Goal: Task Accomplishment & Management: Manage account settings

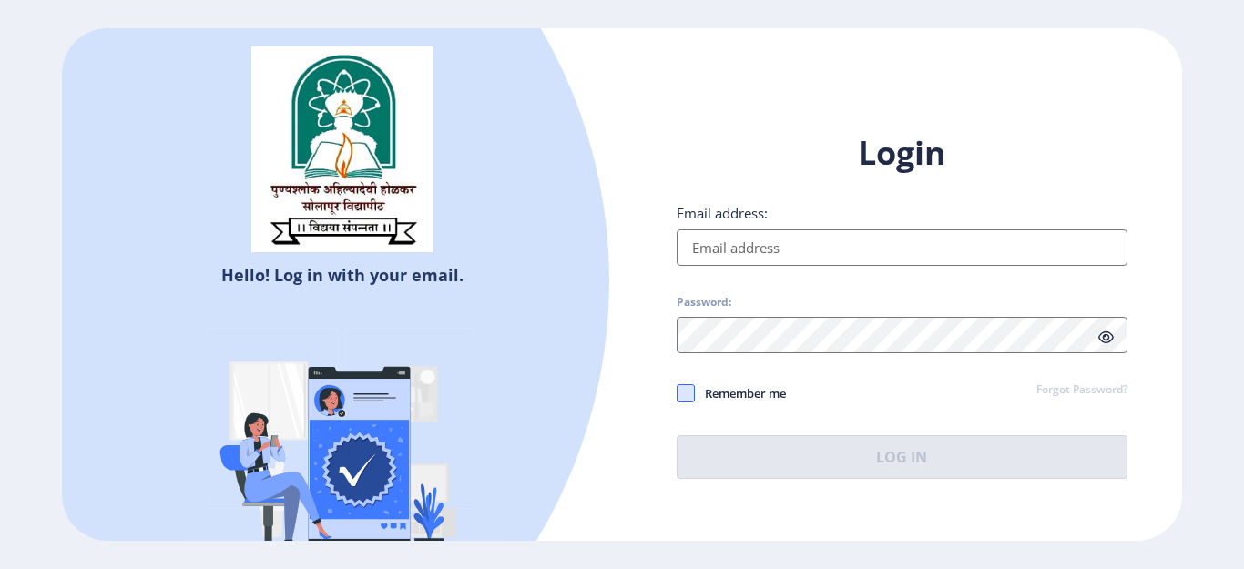
type input "[EMAIL_ADDRESS][DOMAIN_NAME]"
click at [687, 389] on span at bounding box center [686, 393] width 18 height 18
click at [678, 393] on input "Remember me" at bounding box center [677, 393] width 1 height 1
checkbox input "true"
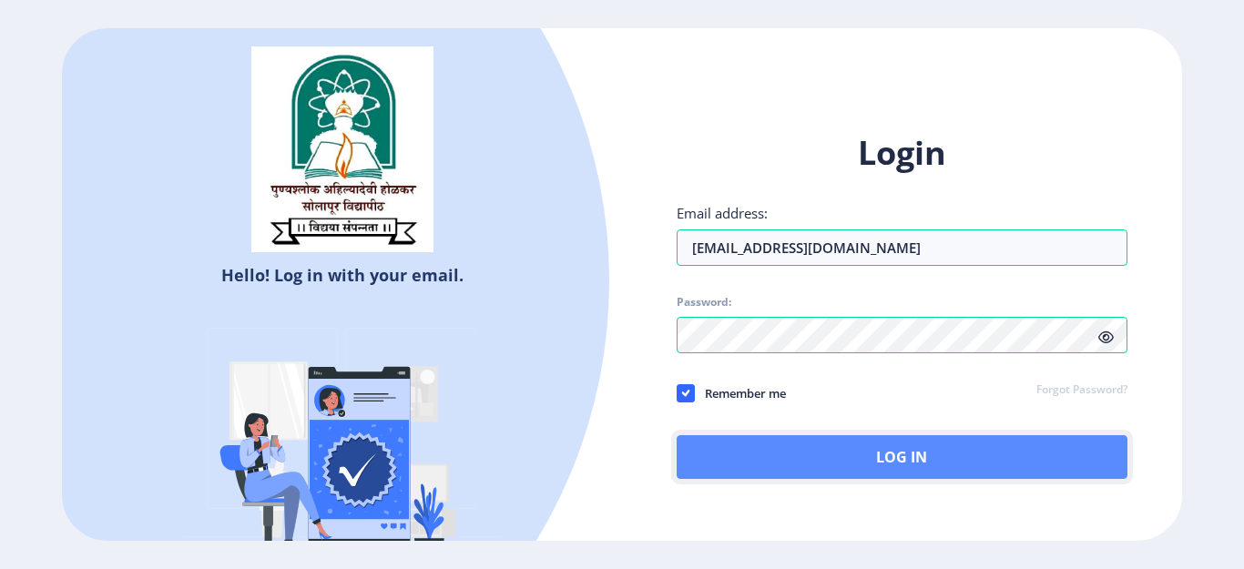
click at [716, 467] on button "Log In" at bounding box center [902, 457] width 451 height 44
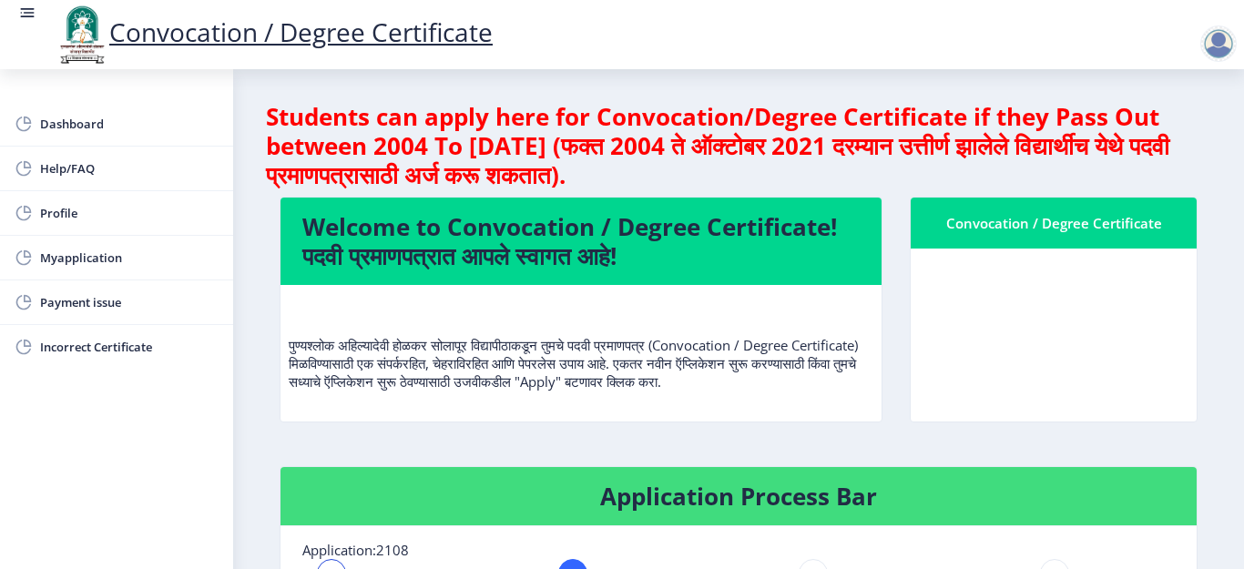
click at [748, 405] on div "पुण्यश्लोक अहिल्यादेवी होळकर सोलापूर विद्यापीठाकडून तुमचे पदवी प्रमाणपत्र (Conv…" at bounding box center [581, 353] width 585 height 106
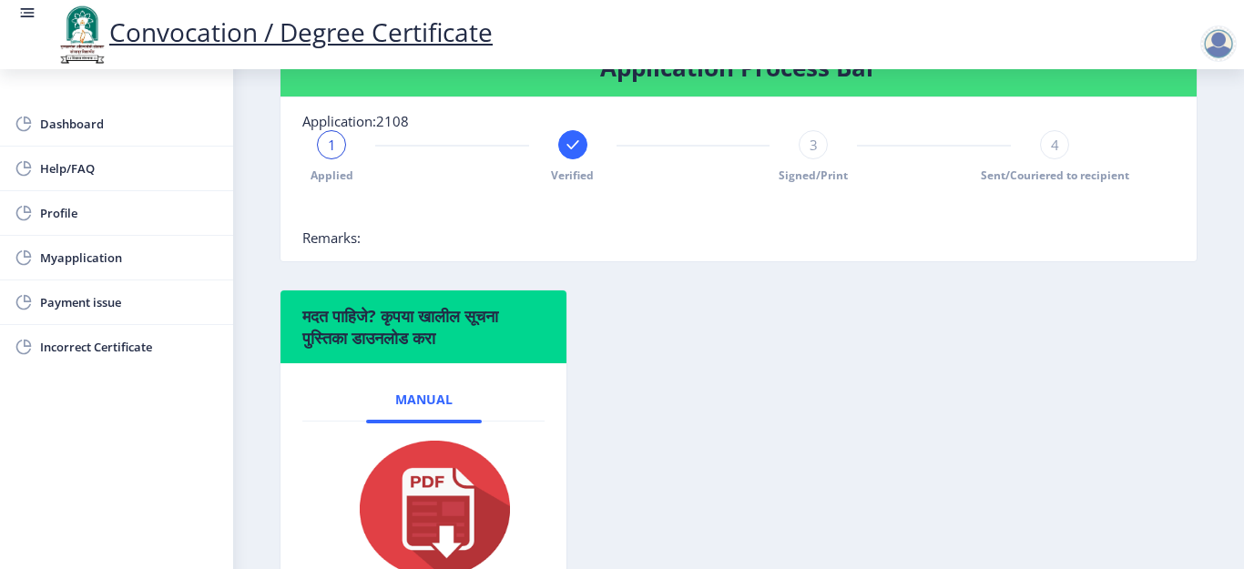
scroll to position [437, 0]
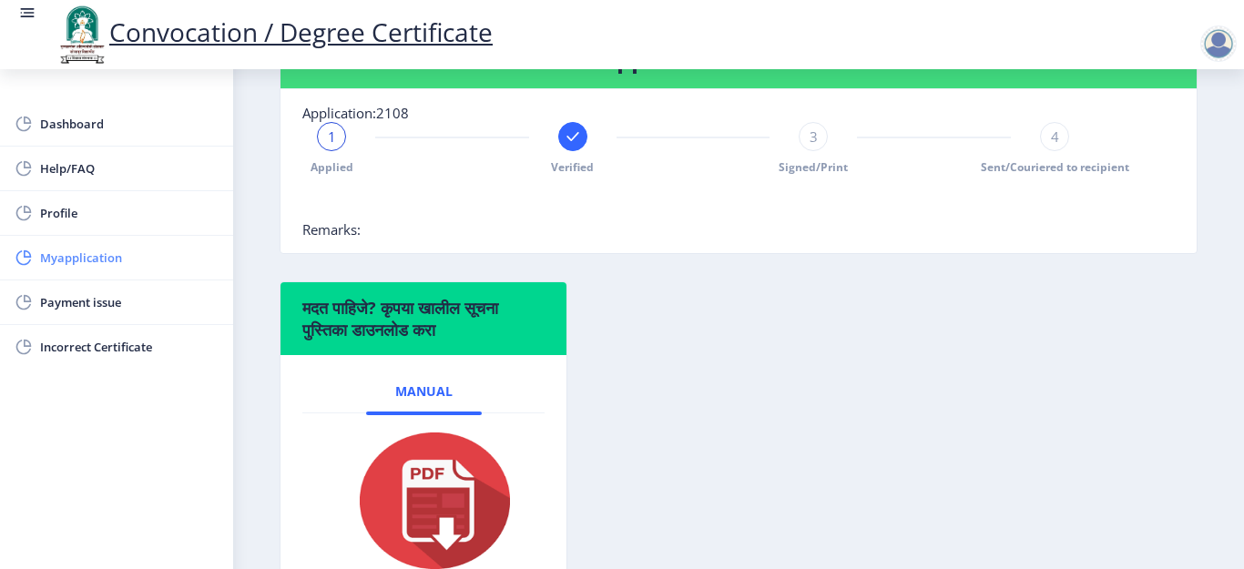
click at [181, 270] on link "Myapplication" at bounding box center [116, 258] width 233 height 44
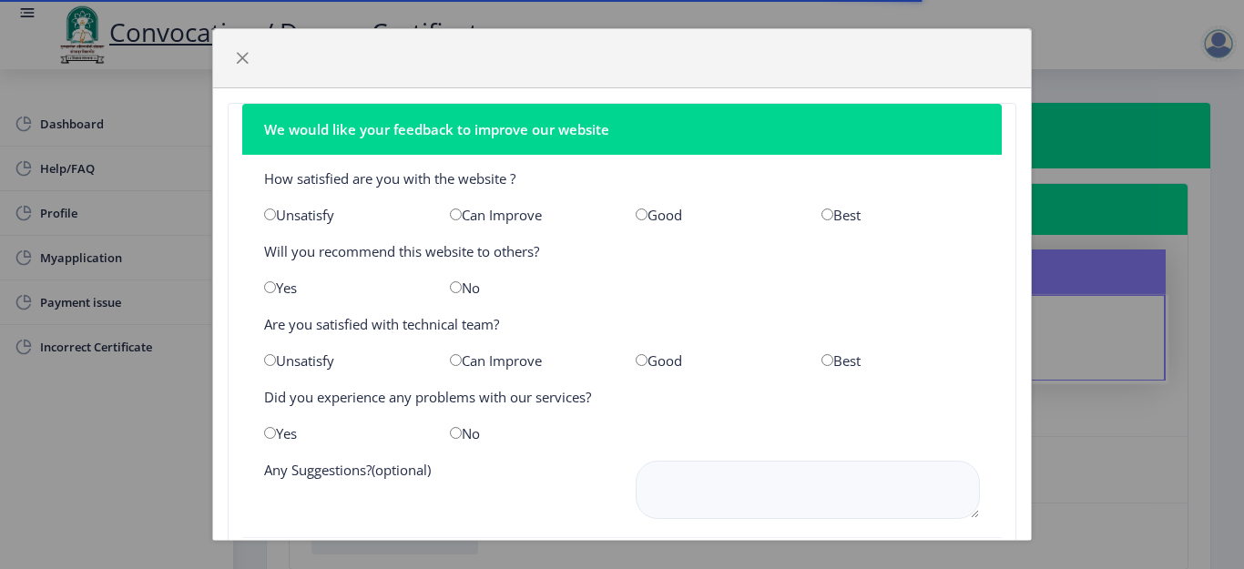
click at [162, 301] on div "We would like your feedback to improve our website How satisfied are you with t…" at bounding box center [622, 284] width 1244 height 569
click at [236, 52] on span "button" at bounding box center [242, 58] width 15 height 15
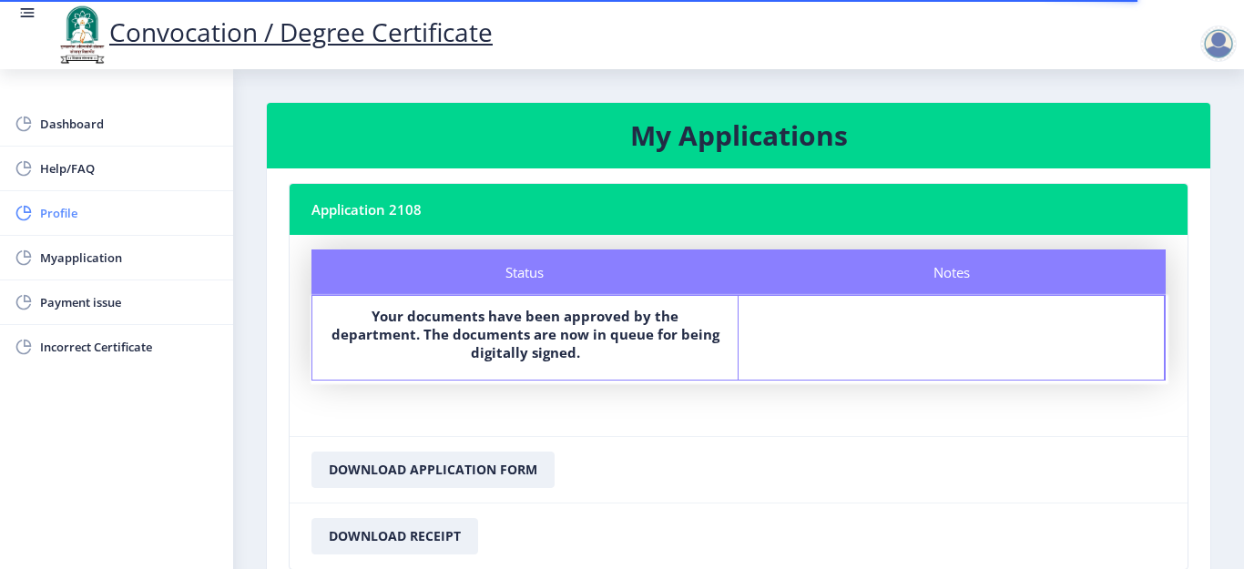
click at [111, 200] on link "Profile" at bounding box center [116, 213] width 233 height 44
select select
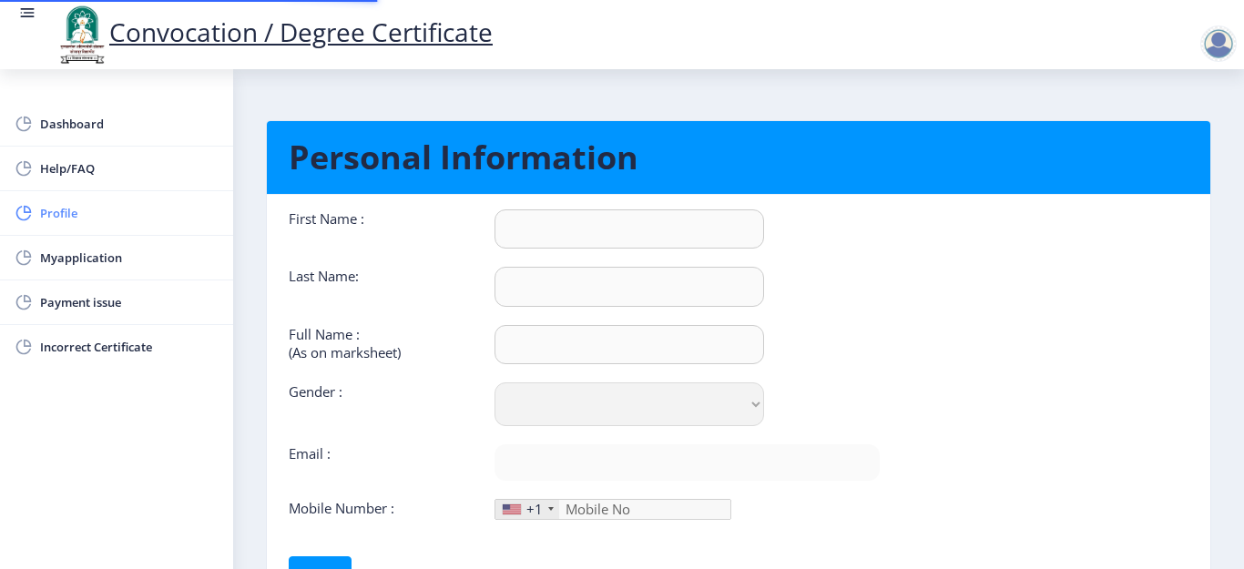
type input "[PERSON_NAME]"
type input "Patil"
type input "[PERSON_NAME]"
select select "[DEMOGRAPHIC_DATA]"
type input "[EMAIL_ADDRESS][DOMAIN_NAME]"
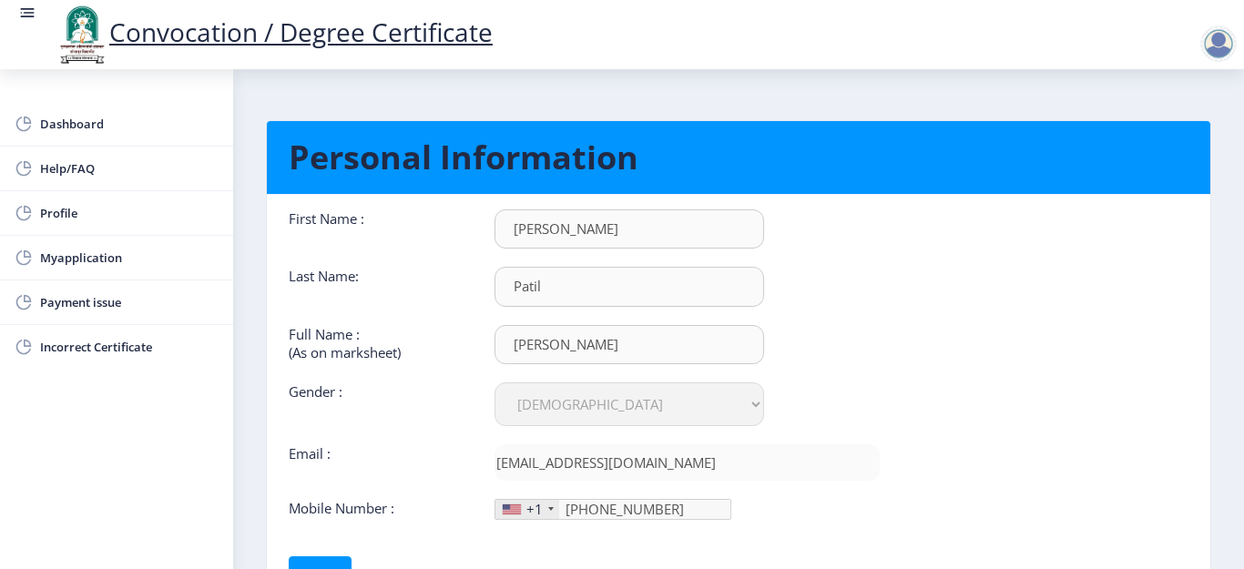
click at [392, 304] on div "Last Name:" at bounding box center [378, 286] width 206 height 39
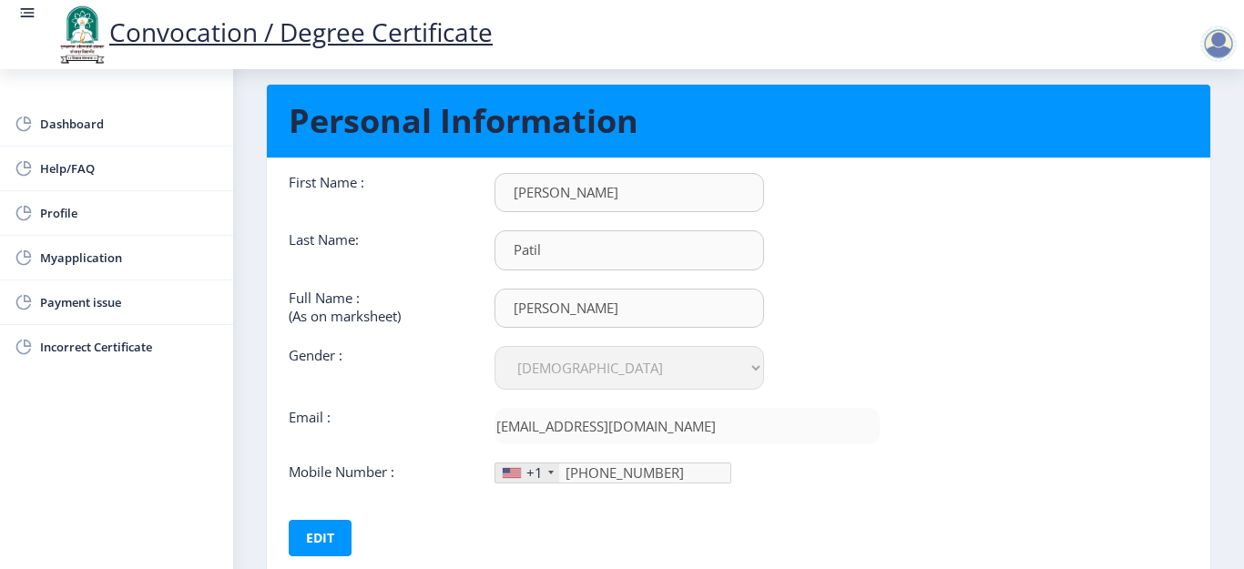
scroll to position [151, 0]
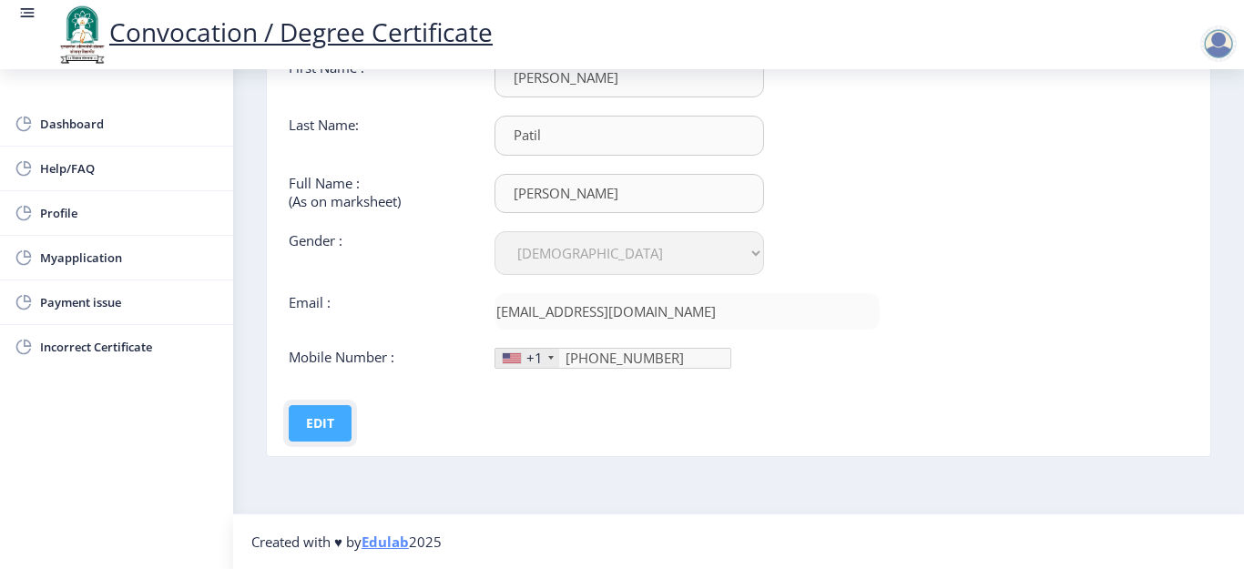
click at [328, 425] on button "Edit" at bounding box center [320, 423] width 63 height 36
click at [653, 360] on input "[PHONE_NUMBER]" at bounding box center [613, 358] width 237 height 21
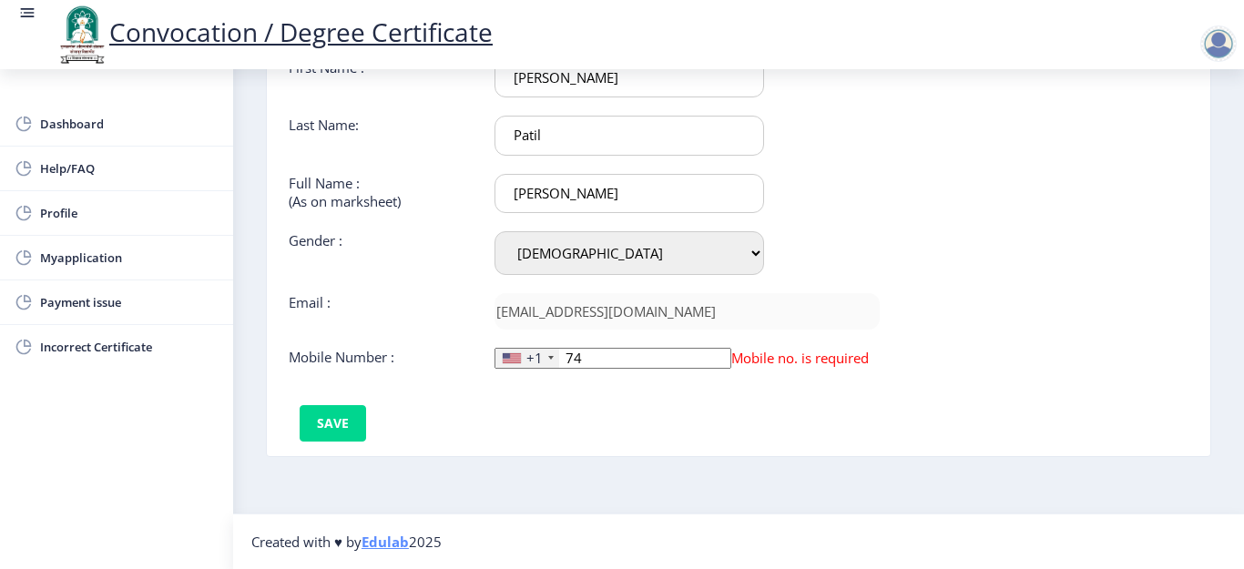
type input "7"
type input "9975045828"
click at [546, 355] on div "+1" at bounding box center [527, 358] width 64 height 19
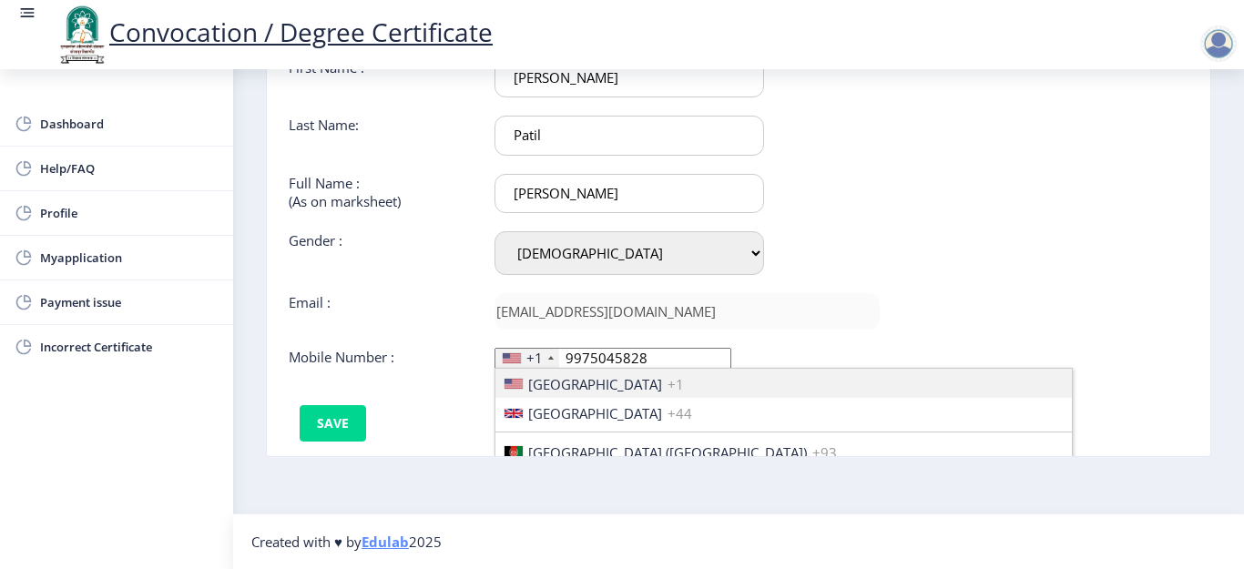
click at [546, 355] on div "+1" at bounding box center [527, 358] width 64 height 19
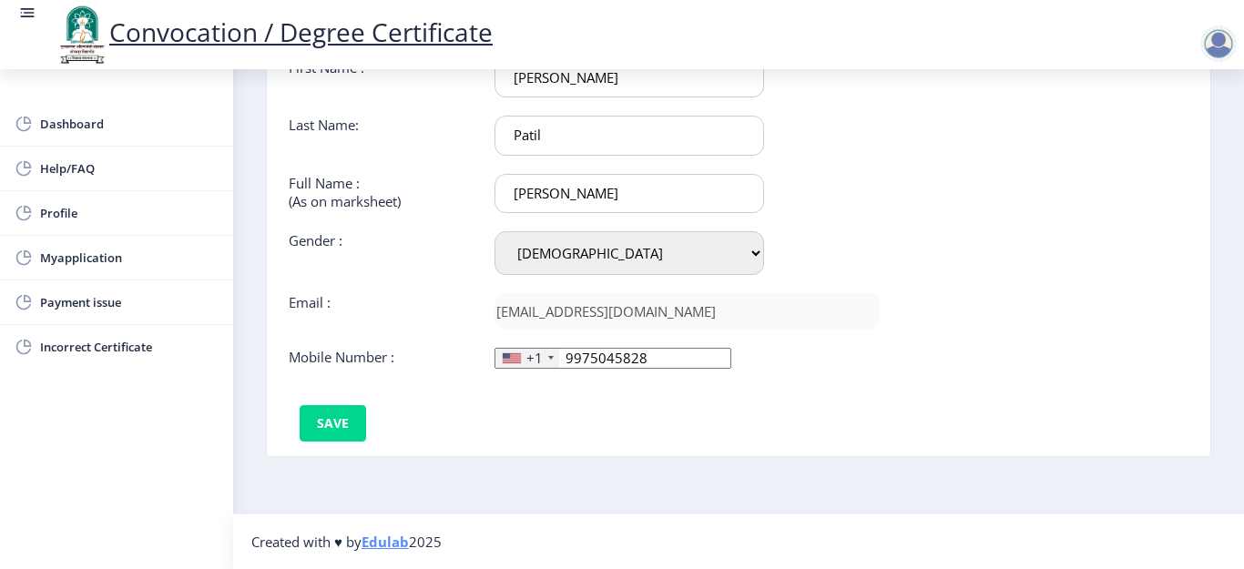
click at [546, 355] on div "+1" at bounding box center [527, 358] width 64 height 19
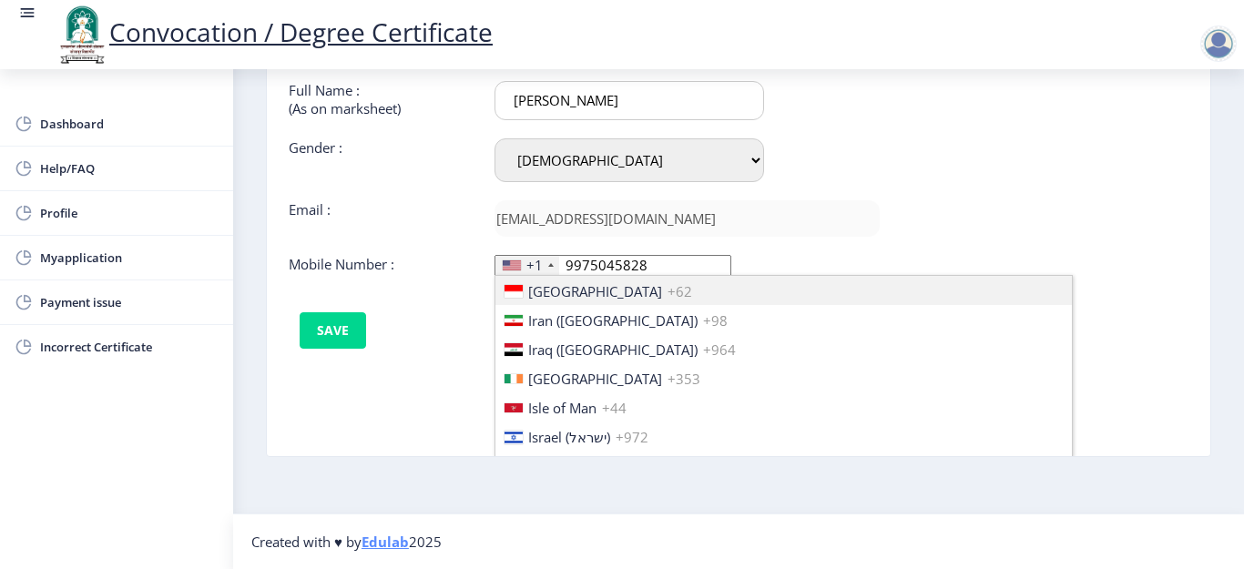
scroll to position [2894, 0]
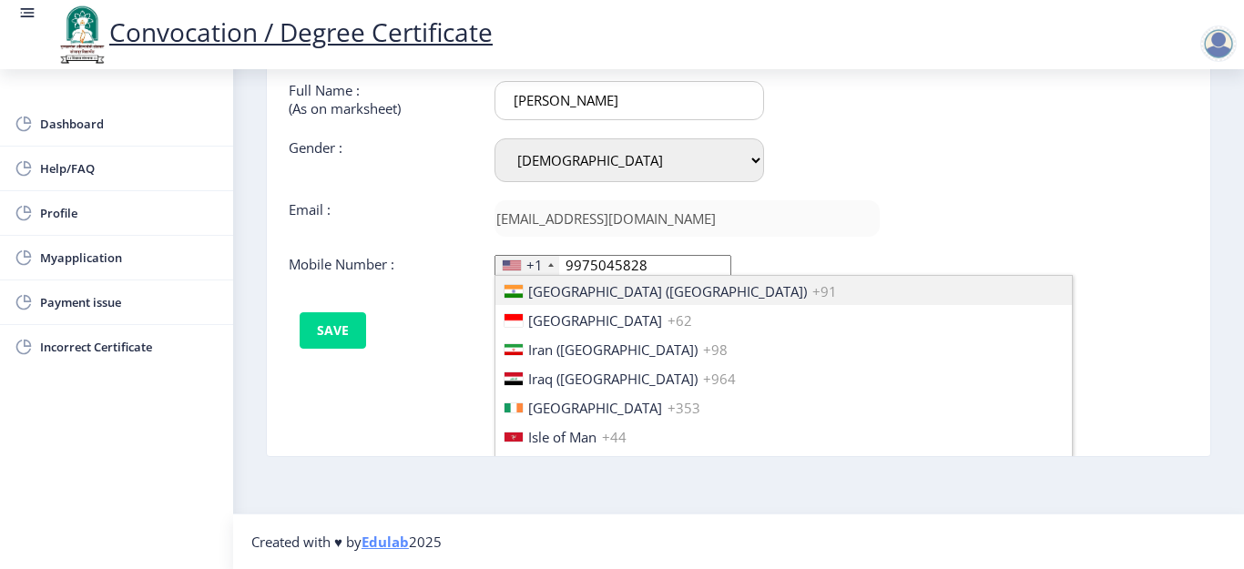
click at [799, 289] on li "[GEOGRAPHIC_DATA] ([GEOGRAPHIC_DATA]) +91" at bounding box center [783, 290] width 577 height 29
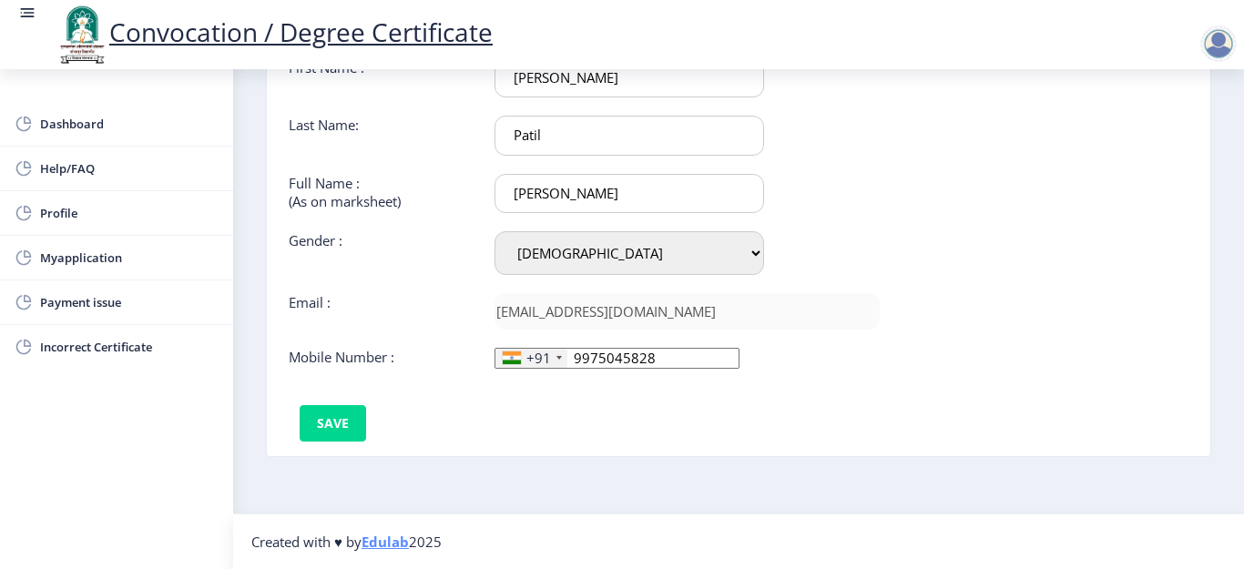
click at [812, 444] on nb-card-body "First Name : [PERSON_NAME] Last Name: Patil Full Name : (As on marksheet) [PERS…" at bounding box center [738, 250] width 971 height 413
click at [337, 414] on button "Save" at bounding box center [333, 423] width 66 height 36
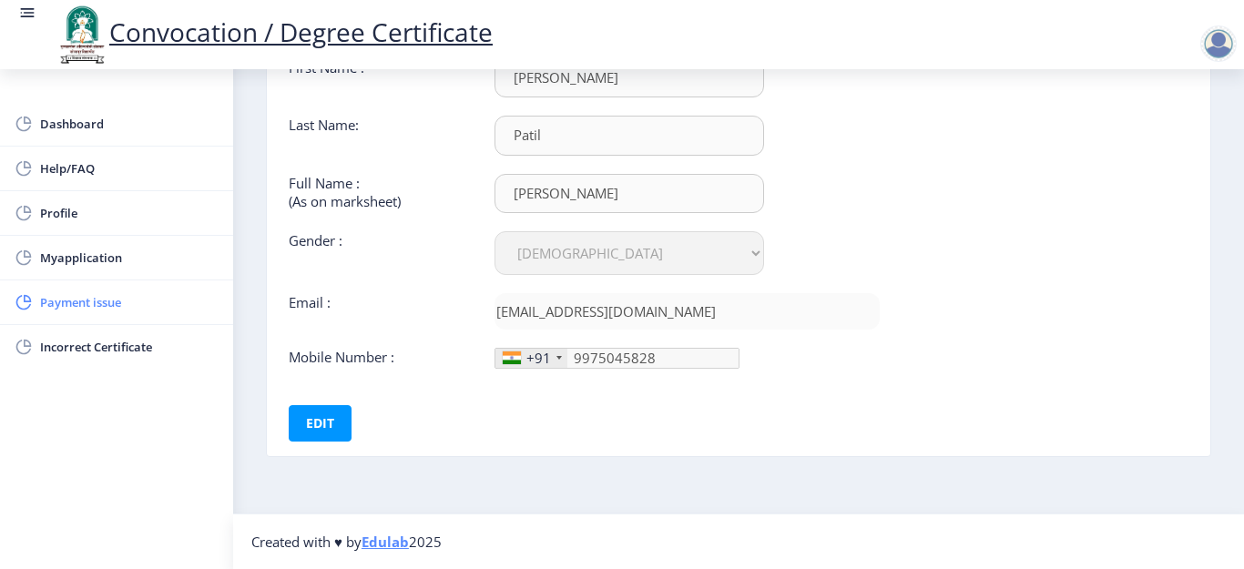
click at [207, 302] on span "Payment issue" at bounding box center [129, 302] width 179 height 22
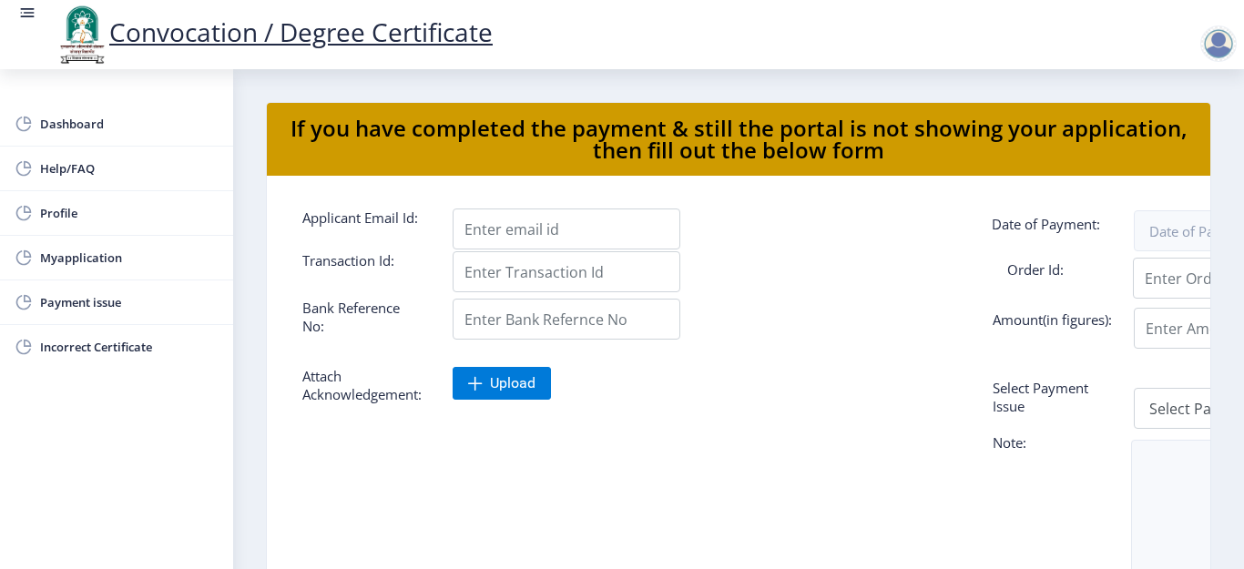
drag, startPoint x: 871, startPoint y: 482, endPoint x: 756, endPoint y: 470, distance: 115.4
click at [756, 470] on div at bounding box center [664, 520] width 750 height 111
drag, startPoint x: 853, startPoint y: 440, endPoint x: 770, endPoint y: 444, distance: 83.0
click at [770, 444] on form "Applicant Email Id: Date of Payment: Transaction Id: Order Id: Bank Reference N…" at bounding box center [739, 486] width 900 height 555
click at [160, 212] on span "Profile" at bounding box center [129, 213] width 179 height 22
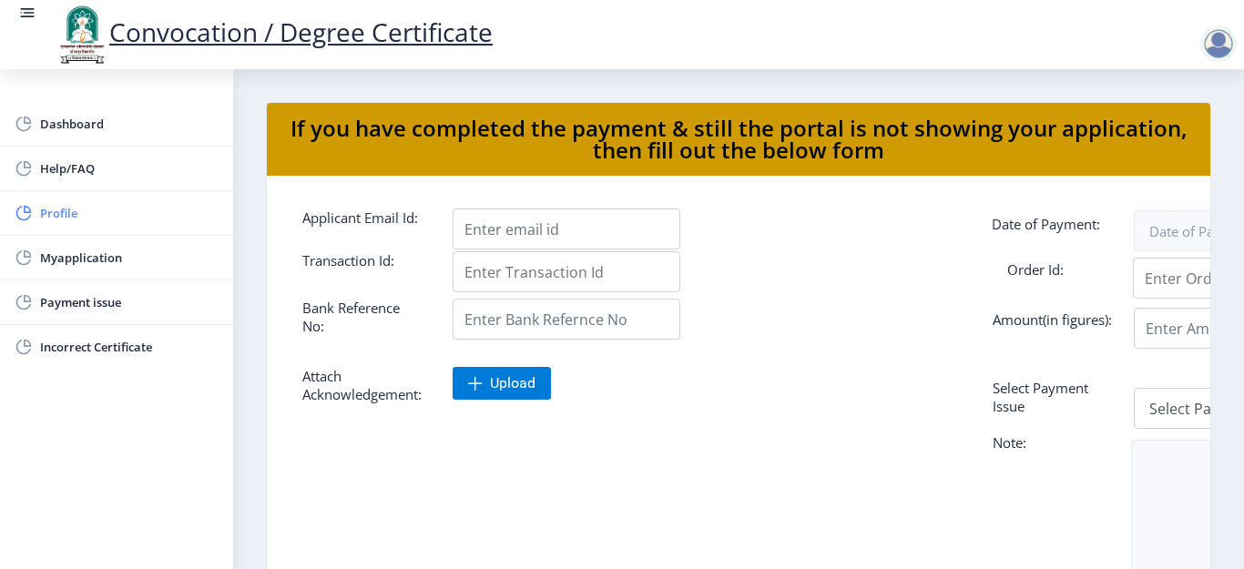
select select
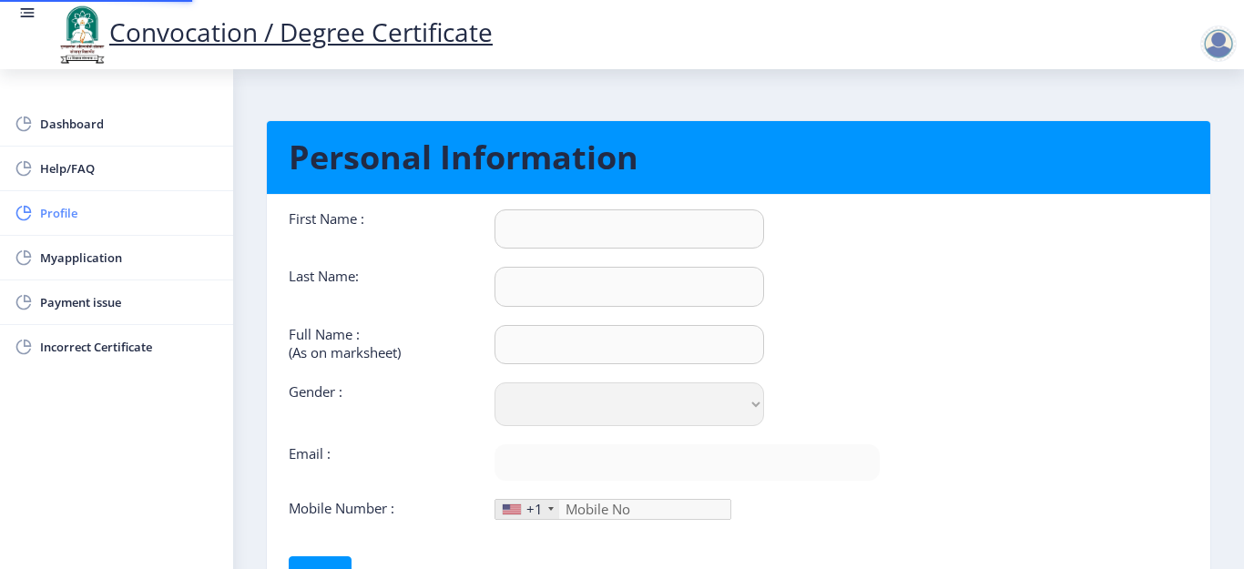
type input "[PERSON_NAME]"
type input "Patil"
type input "[PERSON_NAME]"
select select "[DEMOGRAPHIC_DATA]"
type input "[EMAIL_ADDRESS][DOMAIN_NAME]"
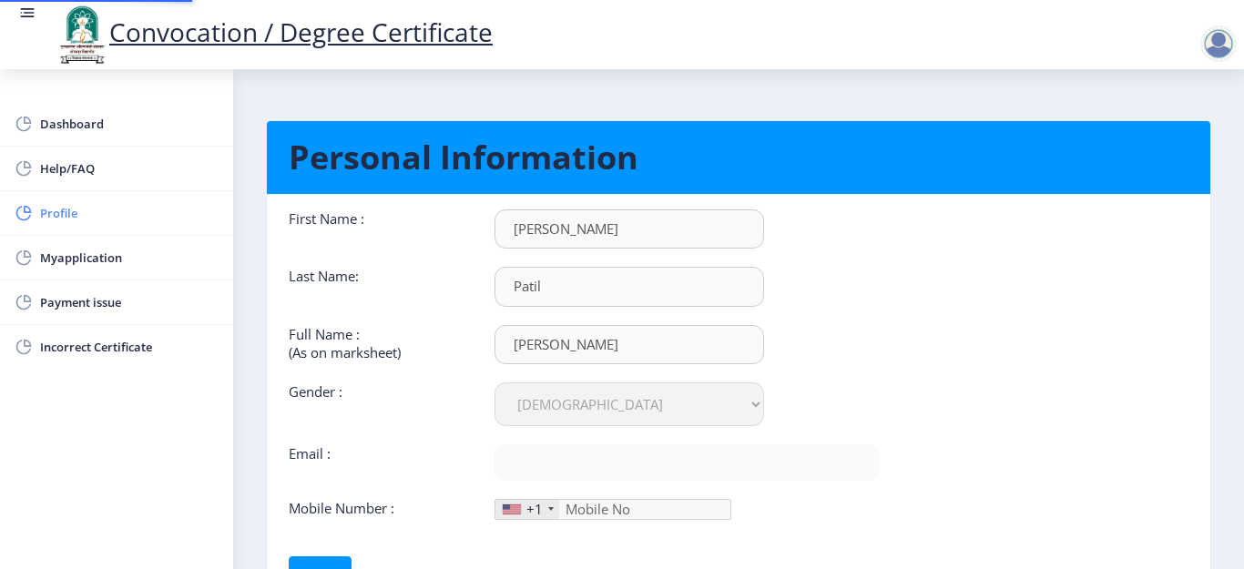
type input "9975045828"
click at [397, 315] on div "First Name : [PERSON_NAME] Last Name: Patil Full Name : (As on marksheet) [PERS…" at bounding box center [584, 364] width 591 height 311
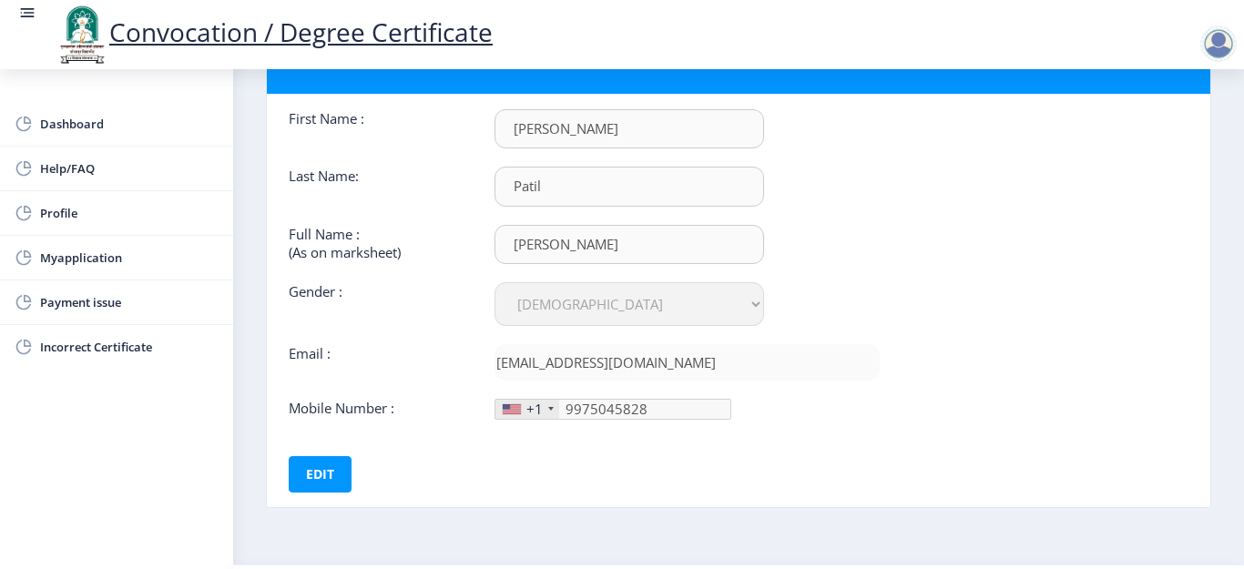
scroll to position [151, 0]
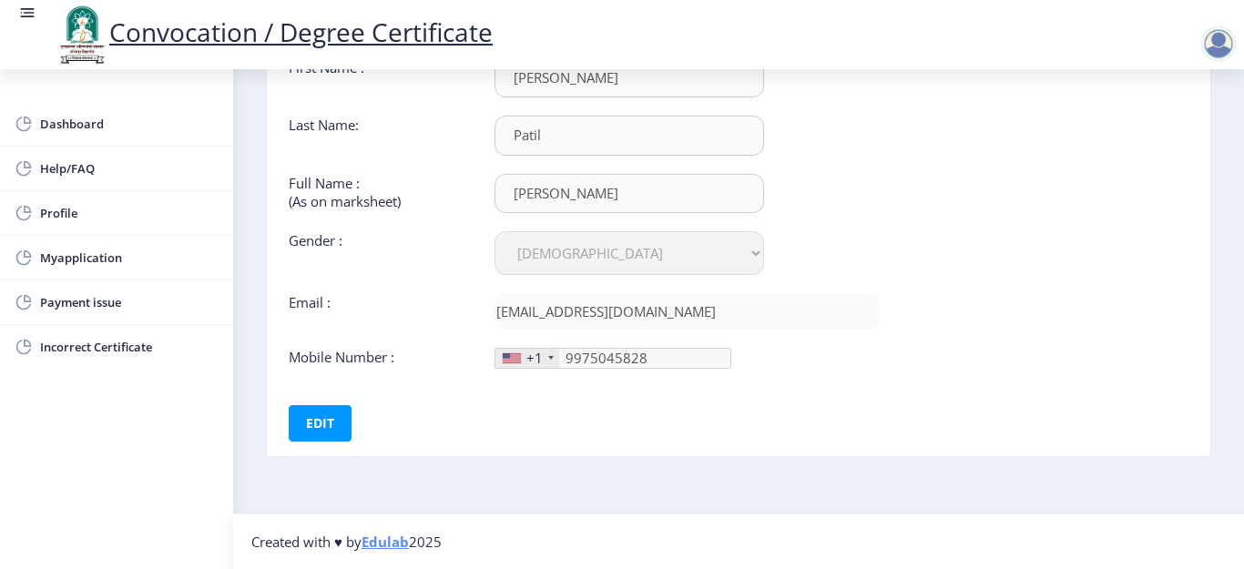
click at [545, 358] on div "+1" at bounding box center [527, 358] width 64 height 19
click at [332, 430] on button "Edit" at bounding box center [320, 423] width 63 height 36
click at [549, 361] on div "+1" at bounding box center [527, 358] width 64 height 19
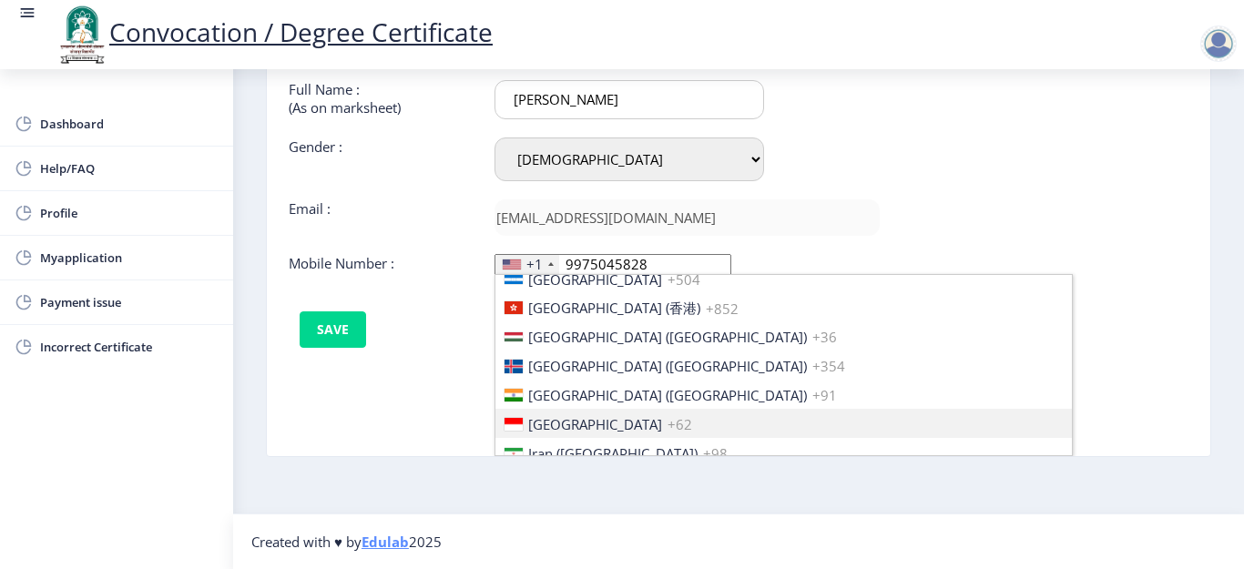
scroll to position [2905, 0]
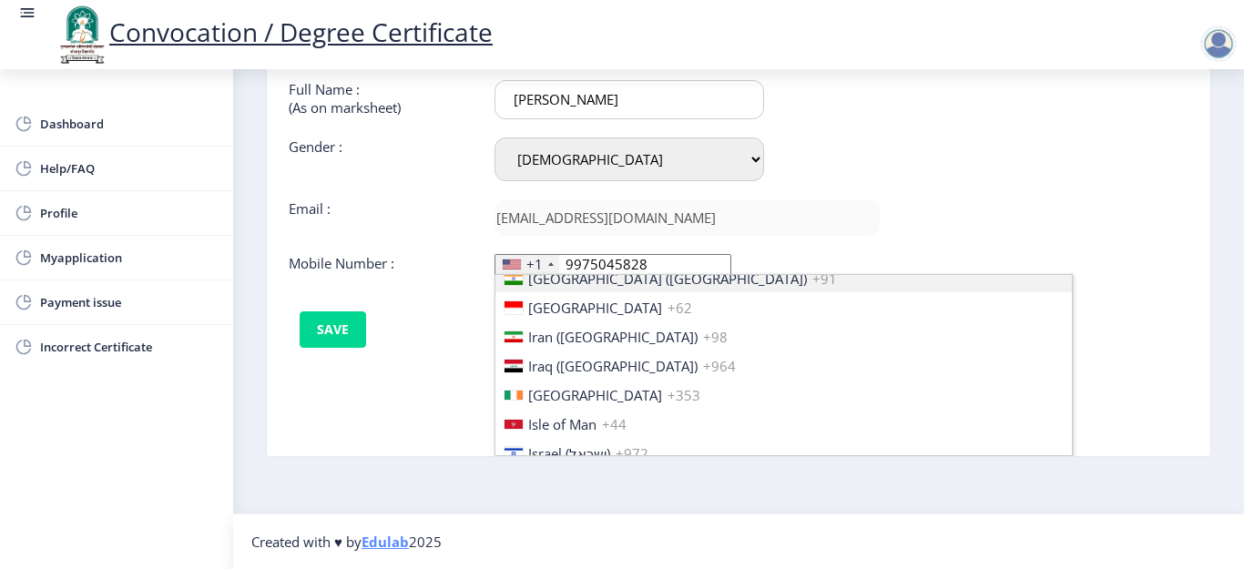
click at [664, 285] on li "[GEOGRAPHIC_DATA] ([GEOGRAPHIC_DATA]) +91" at bounding box center [783, 277] width 577 height 29
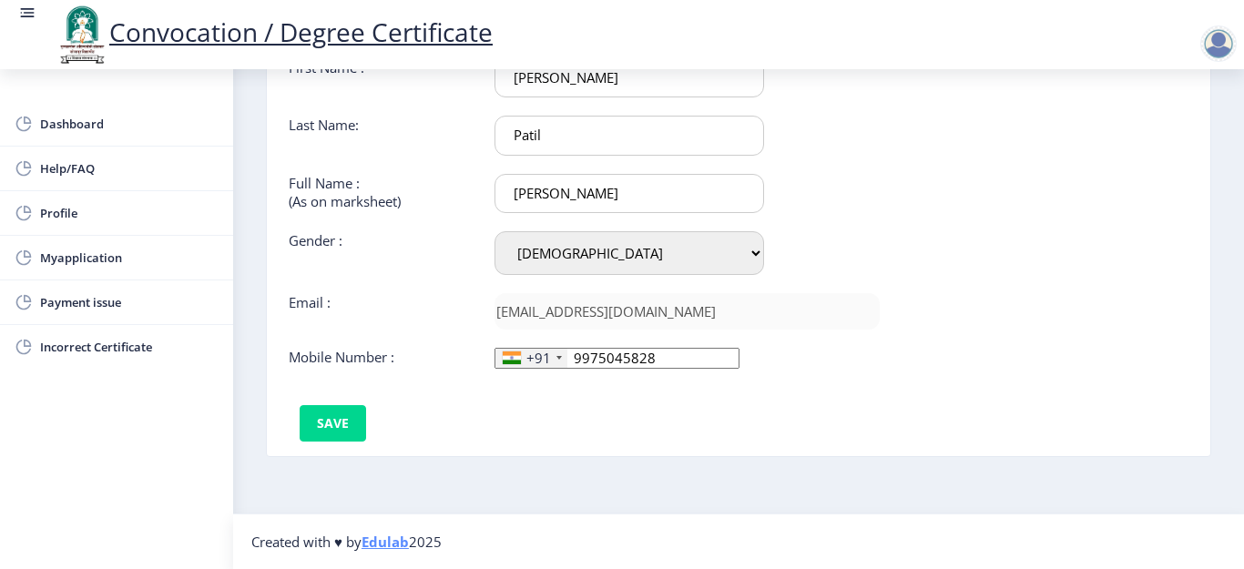
scroll to position [0, 0]
click at [579, 444] on nb-card-body "First Name : [PERSON_NAME] Last Name: Patil Full Name : (As on marksheet) [PERS…" at bounding box center [738, 250] width 971 height 413
click at [344, 426] on button "Save" at bounding box center [333, 423] width 66 height 36
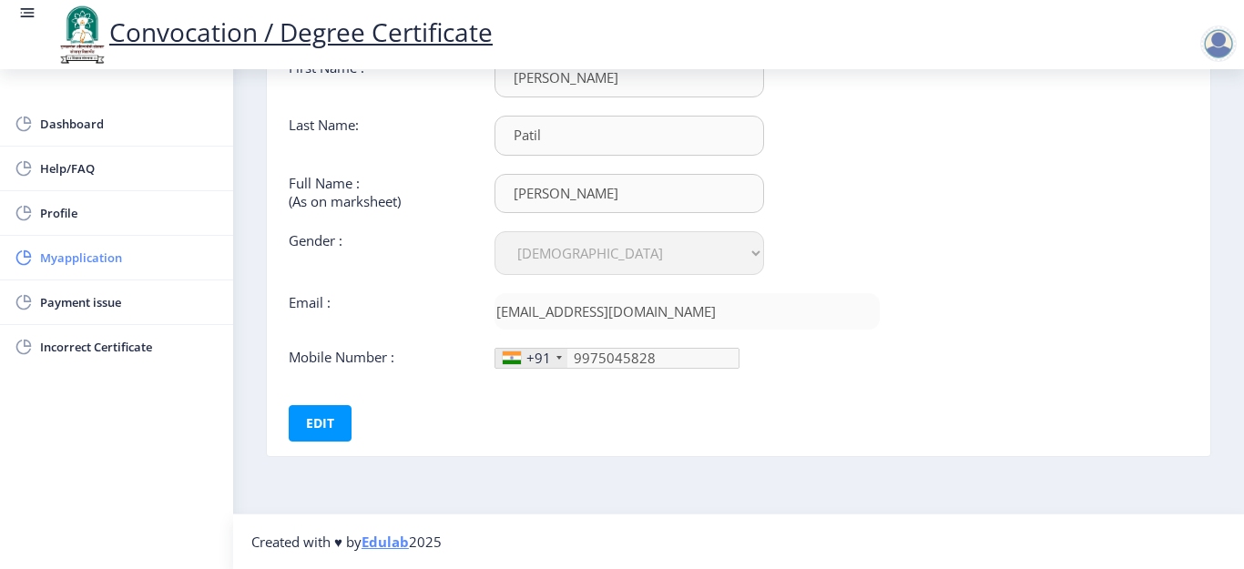
click at [186, 263] on span "Myapplication" at bounding box center [129, 258] width 179 height 22
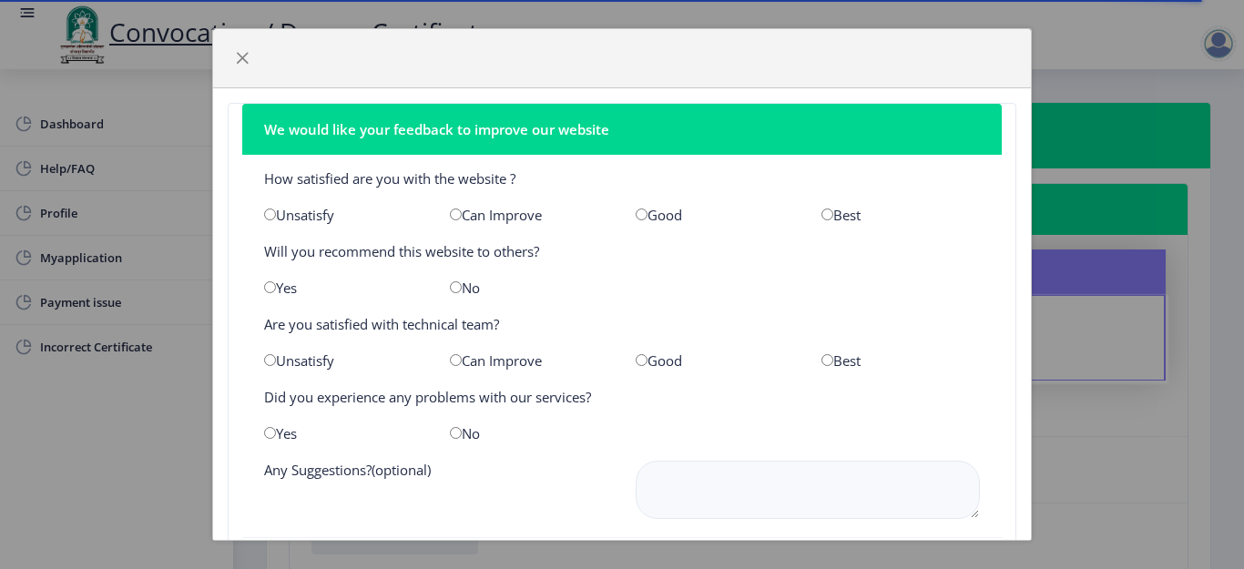
click at [136, 213] on div "We would like your feedback to improve our website How satisfied are you with t…" at bounding box center [622, 284] width 1244 height 569
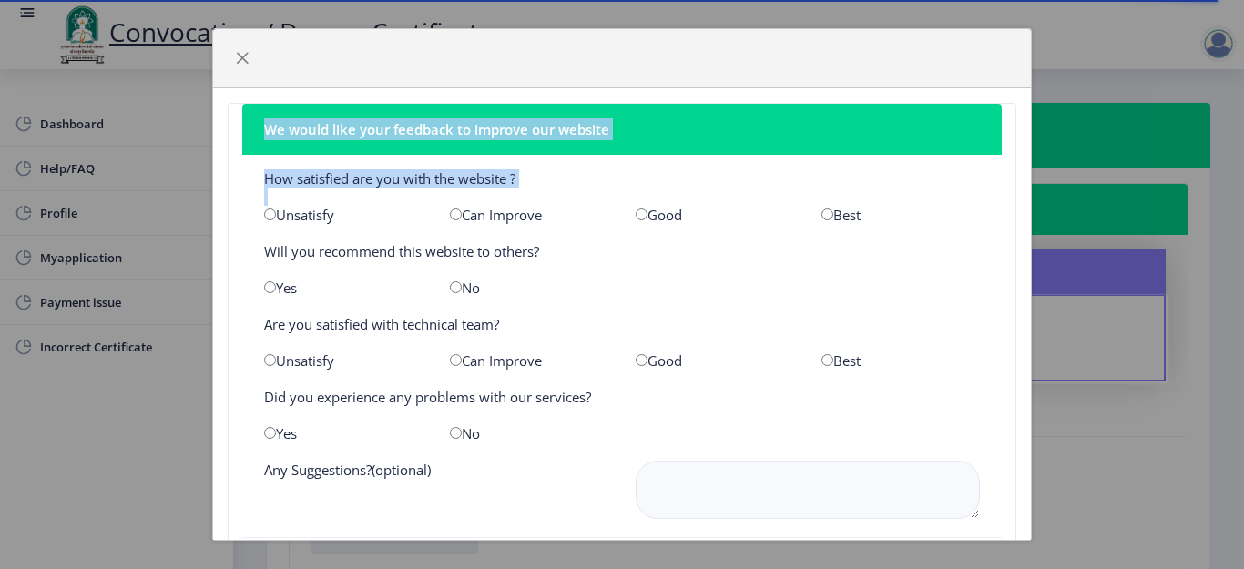
drag, startPoint x: 136, startPoint y: 213, endPoint x: 240, endPoint y: 41, distance: 201.5
click at [240, 41] on div "We would like your feedback to improve our website How satisfied are you with t…" at bounding box center [622, 284] width 1244 height 569
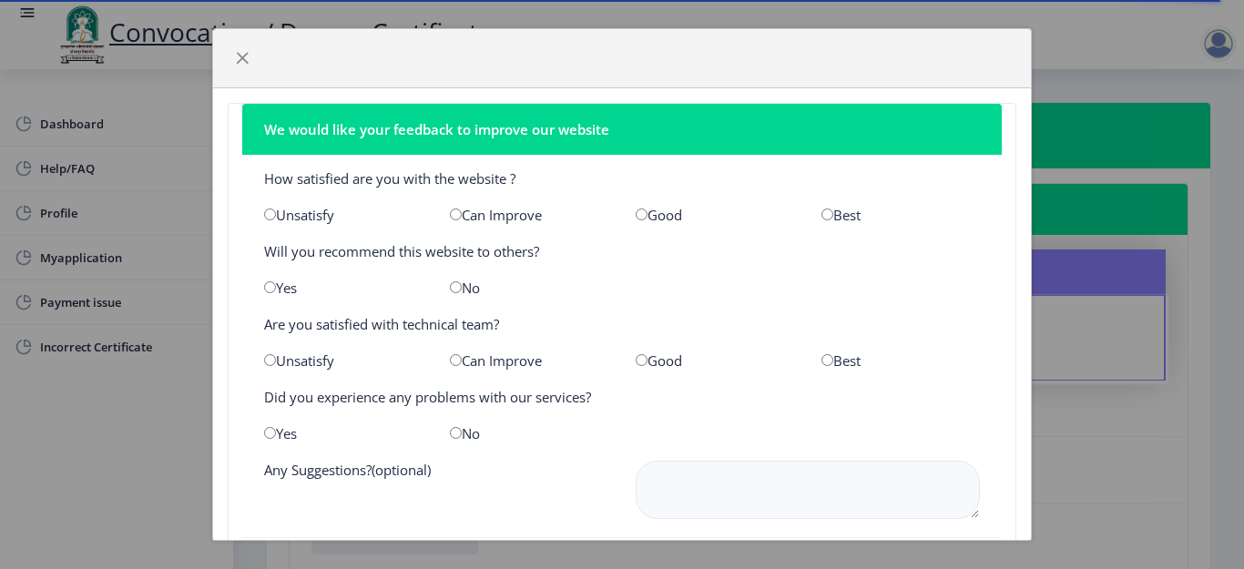
click at [240, 41] on div at bounding box center [622, 58] width 818 height 59
click at [240, 49] on button "button" at bounding box center [242, 58] width 29 height 29
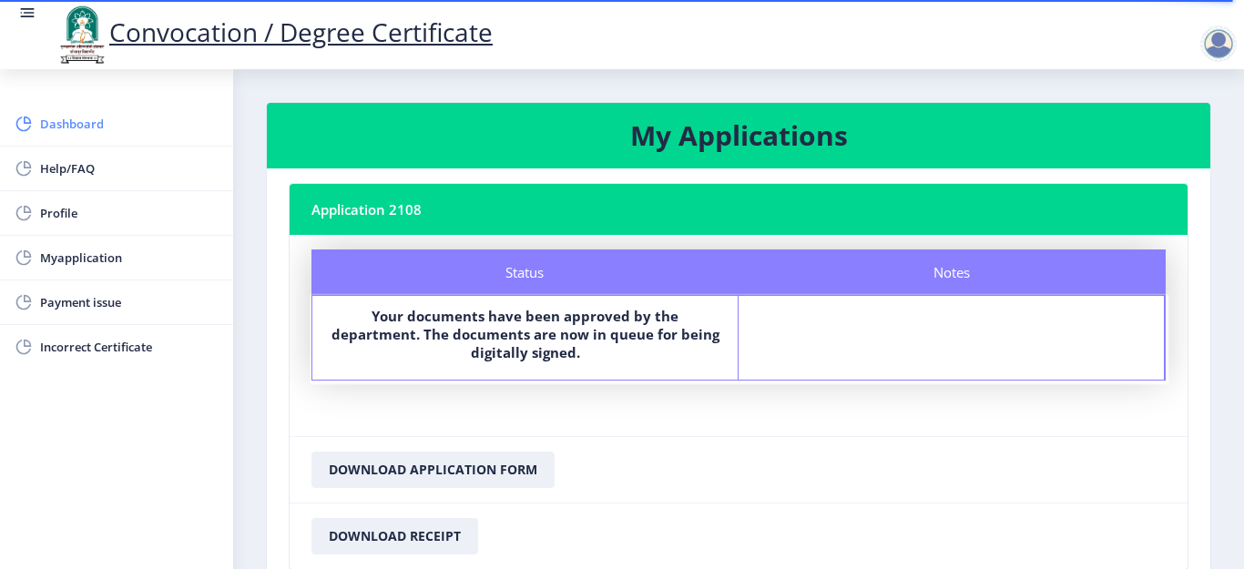
click at [117, 127] on span "Dashboard" at bounding box center [129, 124] width 179 height 22
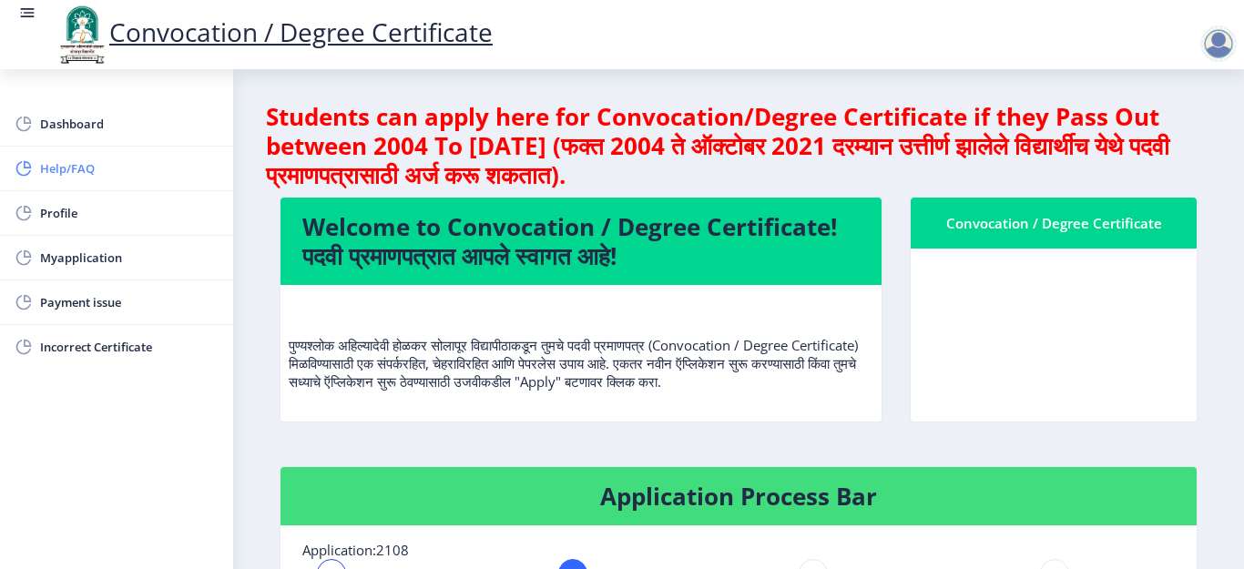
click at [107, 180] on link "Help/FAQ" at bounding box center [116, 169] width 233 height 44
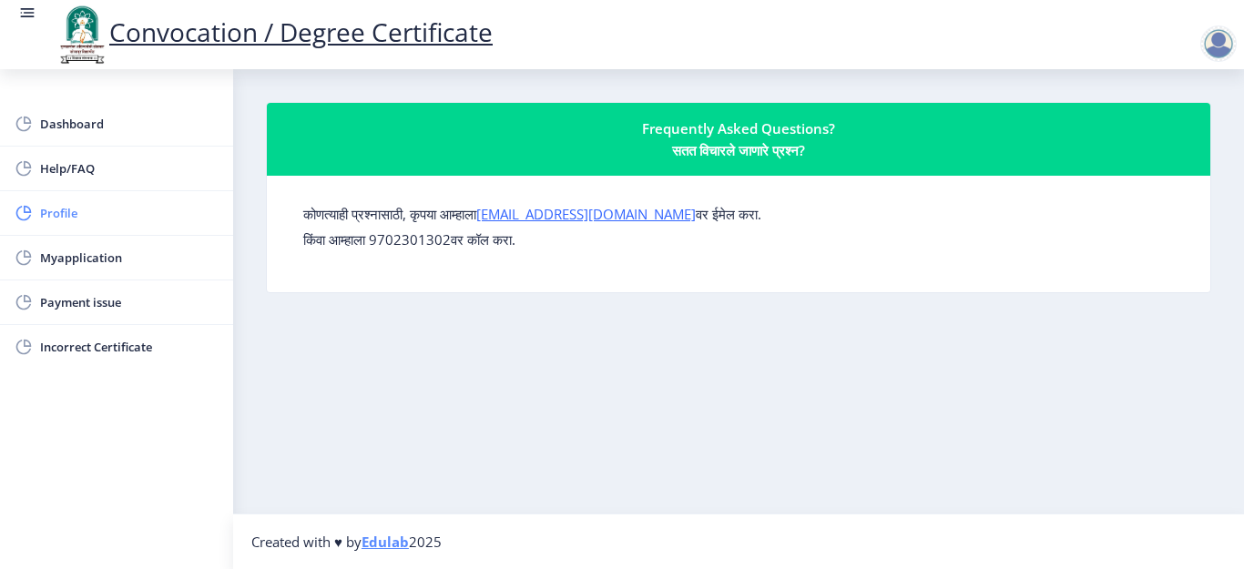
click at [118, 206] on span "Profile" at bounding box center [129, 213] width 179 height 22
select select
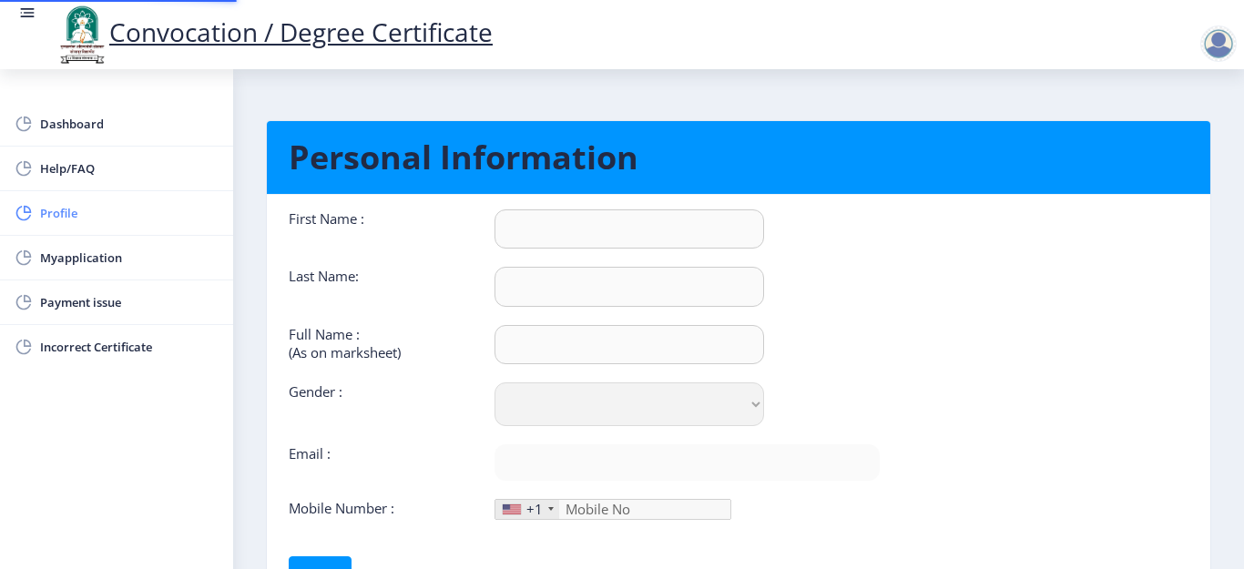
type input "[PERSON_NAME]"
type input "Patil"
type input "[PERSON_NAME]"
select select "[DEMOGRAPHIC_DATA]"
type input "[EMAIL_ADDRESS][DOMAIN_NAME]"
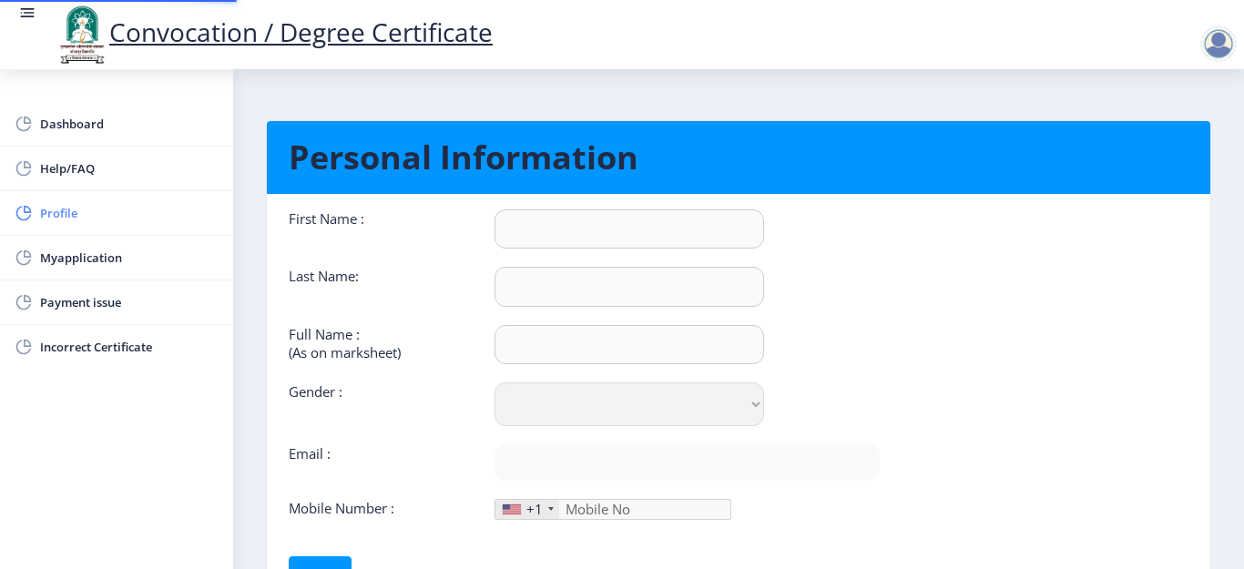
type input "9975045828"
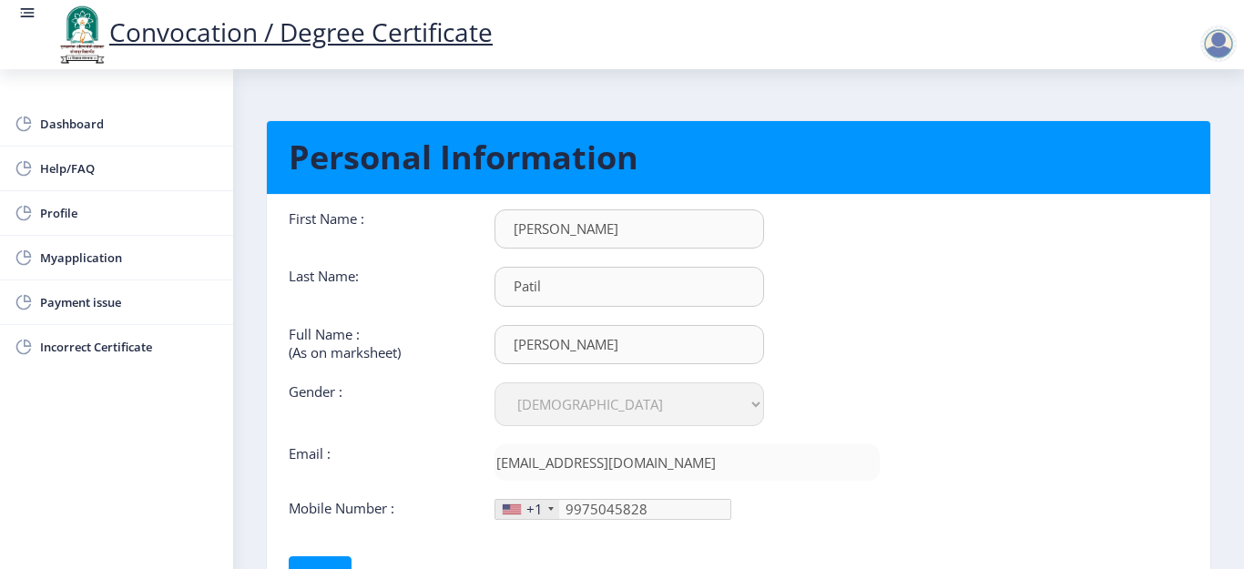
click at [382, 250] on div "First Name : [PERSON_NAME] Last Name: Patil Full Name : (As on marksheet) [PERS…" at bounding box center [584, 364] width 591 height 311
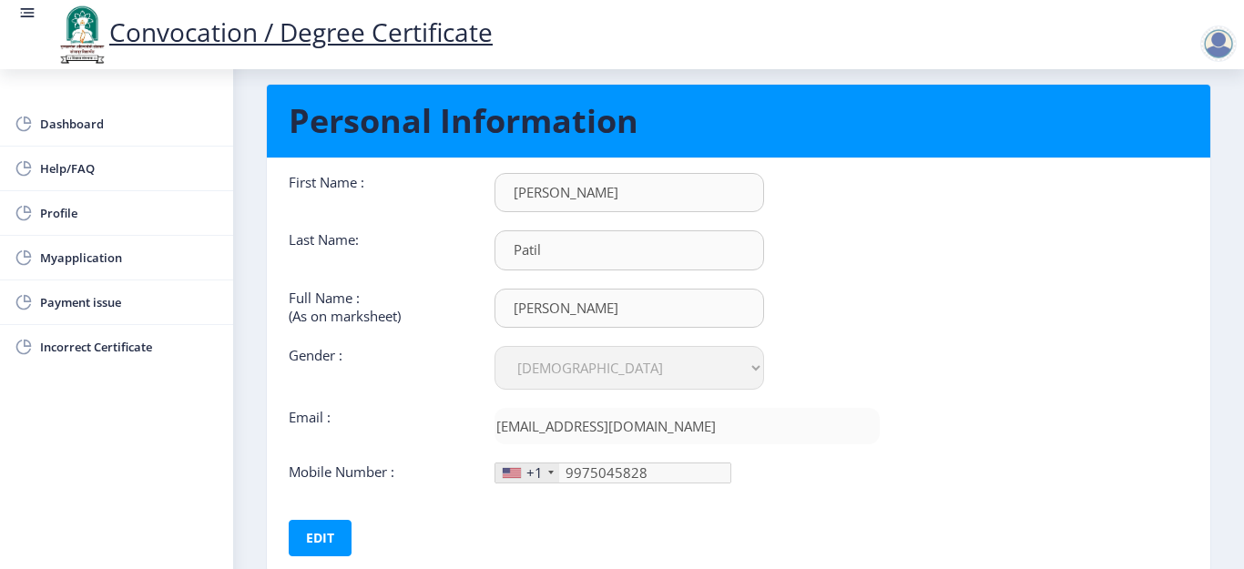
scroll to position [151, 0]
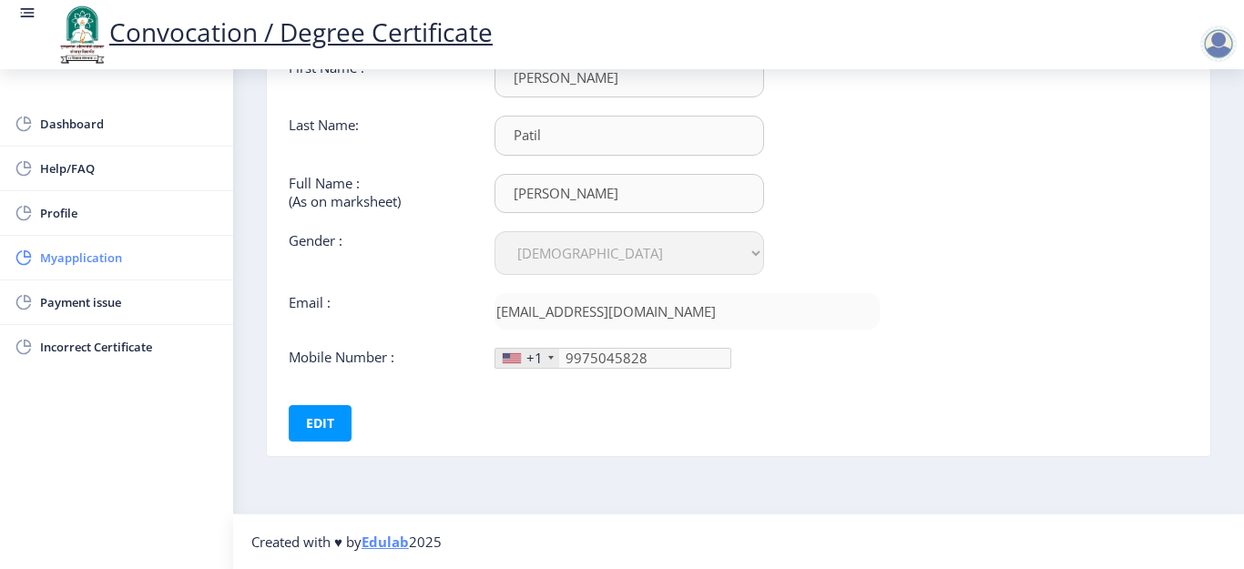
click at [209, 249] on span "Myapplication" at bounding box center [129, 258] width 179 height 22
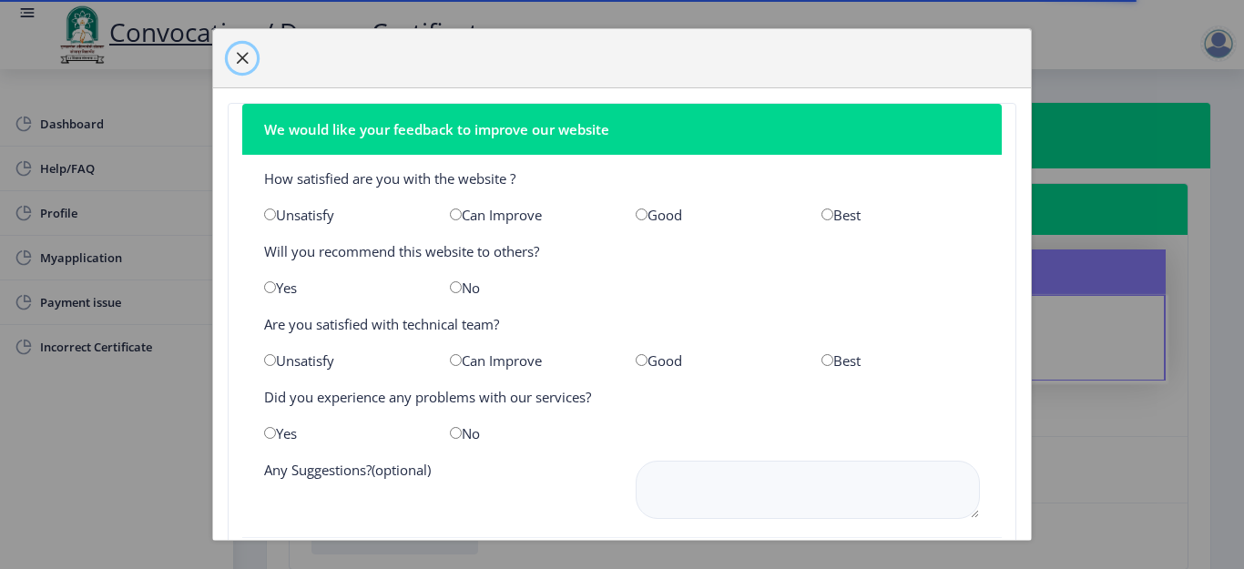
click at [242, 58] on span "button" at bounding box center [242, 58] width 15 height 15
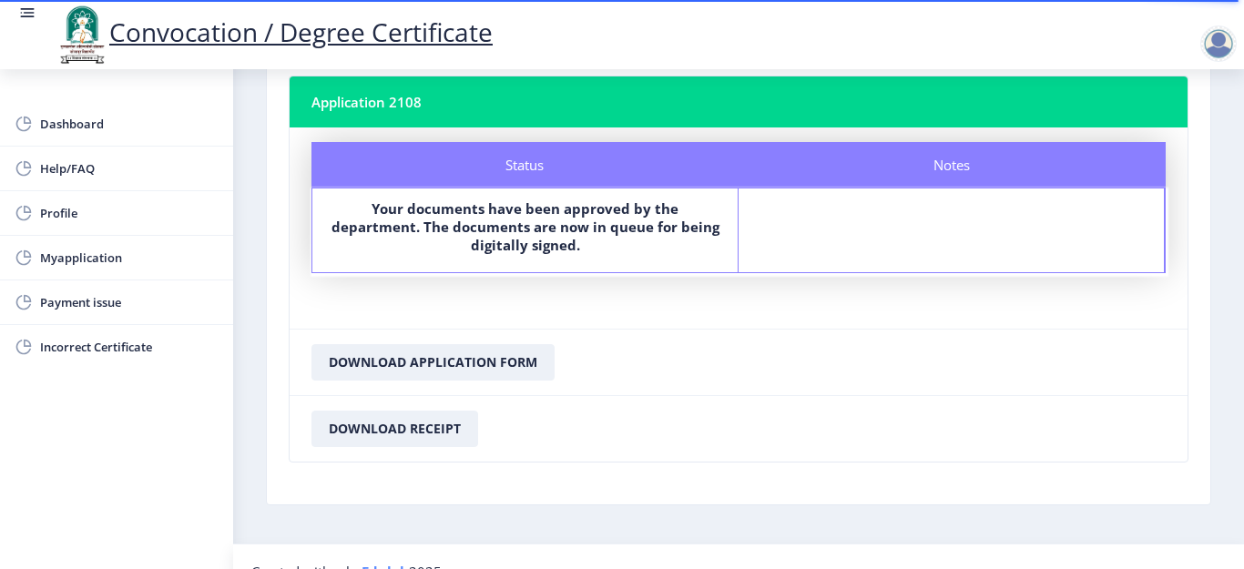
scroll to position [138, 0]
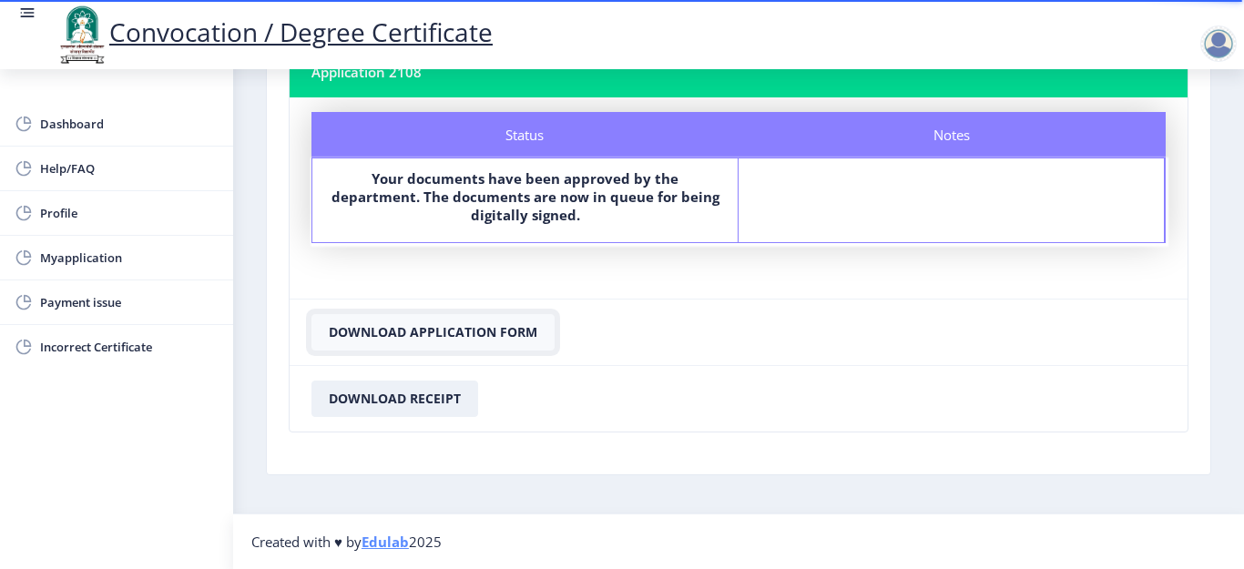
click at [502, 332] on button "Download Application Form" at bounding box center [432, 332] width 243 height 36
click at [455, 330] on button "Download Application Form" at bounding box center [432, 332] width 243 height 36
click at [413, 383] on button "Download Receipt" at bounding box center [394, 399] width 167 height 36
click at [411, 393] on button "Download Receipt" at bounding box center [394, 399] width 167 height 36
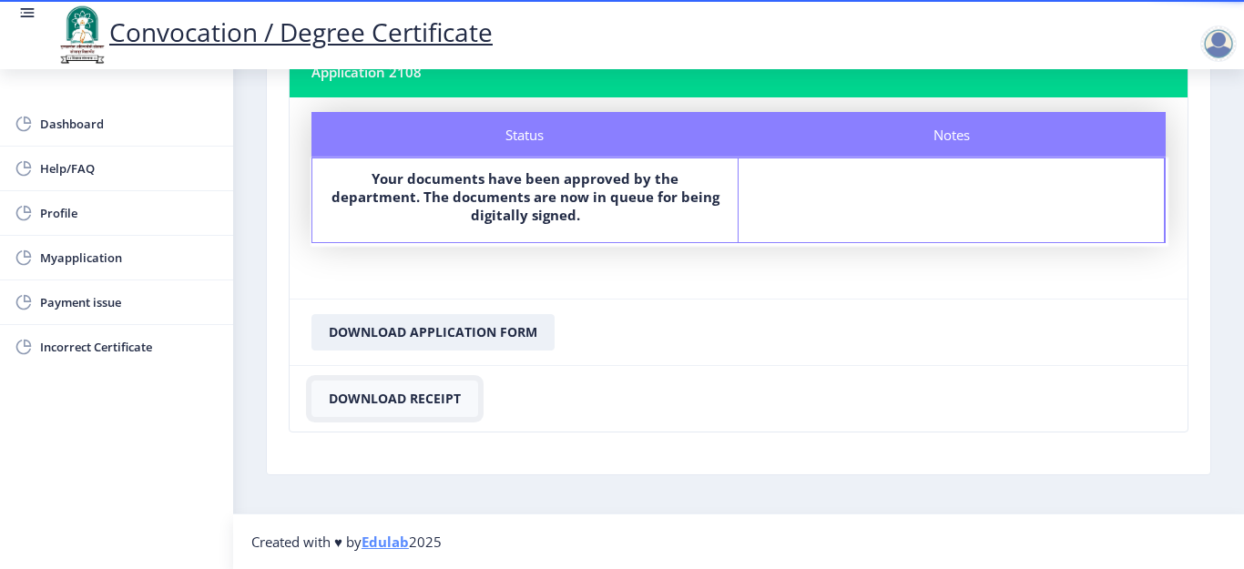
click at [411, 393] on button "Download Receipt" at bounding box center [394, 399] width 167 height 36
